Goal: Information Seeking & Learning: Learn about a topic

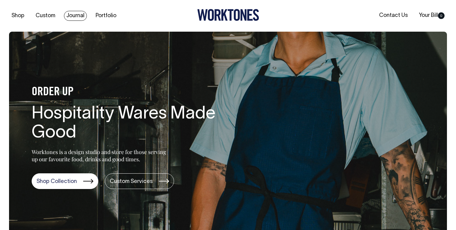
click at [83, 14] on link "Journal" at bounding box center [75, 16] width 23 height 10
click at [81, 13] on link "Journal" at bounding box center [75, 16] width 23 height 10
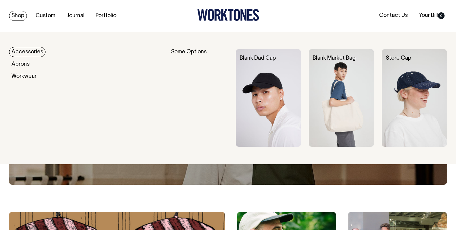
click at [25, 54] on link "Accessories" at bounding box center [27, 52] width 36 height 10
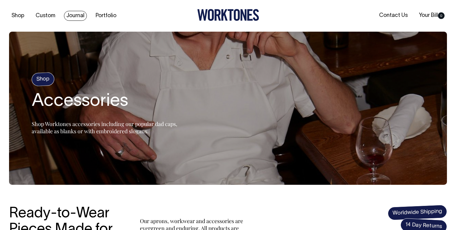
click at [68, 19] on link "Journal" at bounding box center [75, 16] width 23 height 10
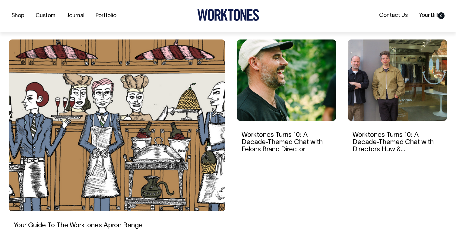
click at [313, 93] on img at bounding box center [286, 79] width 99 height 81
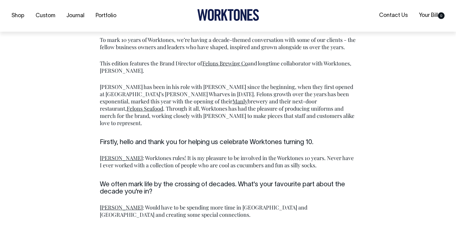
scroll to position [340, 0]
click at [257, 85] on p "[PERSON_NAME] has been in his role with [PERSON_NAME] since the beginning, when…" at bounding box center [228, 104] width 256 height 43
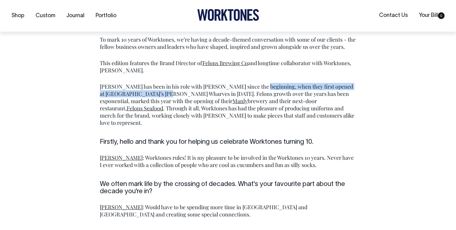
drag, startPoint x: 256, startPoint y: 86, endPoint x: 153, endPoint y: 93, distance: 103.1
click at [153, 93] on p "[PERSON_NAME] has been in his role with [PERSON_NAME] since the beginning, when…" at bounding box center [228, 104] width 256 height 43
copy p "they first opened at [GEOGRAPHIC_DATA]’s [PERSON_NAME] Wharves in [DATE]"
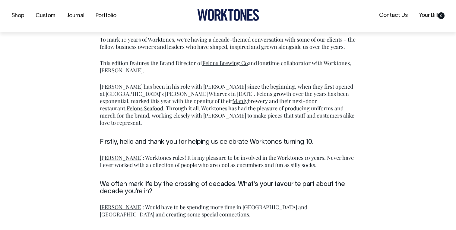
click at [219, 109] on p "[PERSON_NAME] has been in his role with [PERSON_NAME] since the beginning, when…" at bounding box center [228, 104] width 256 height 43
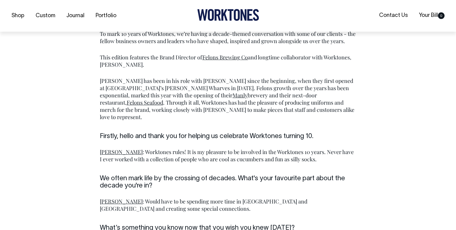
scroll to position [346, 0]
